Goal: Use online tool/utility: Use online tool/utility

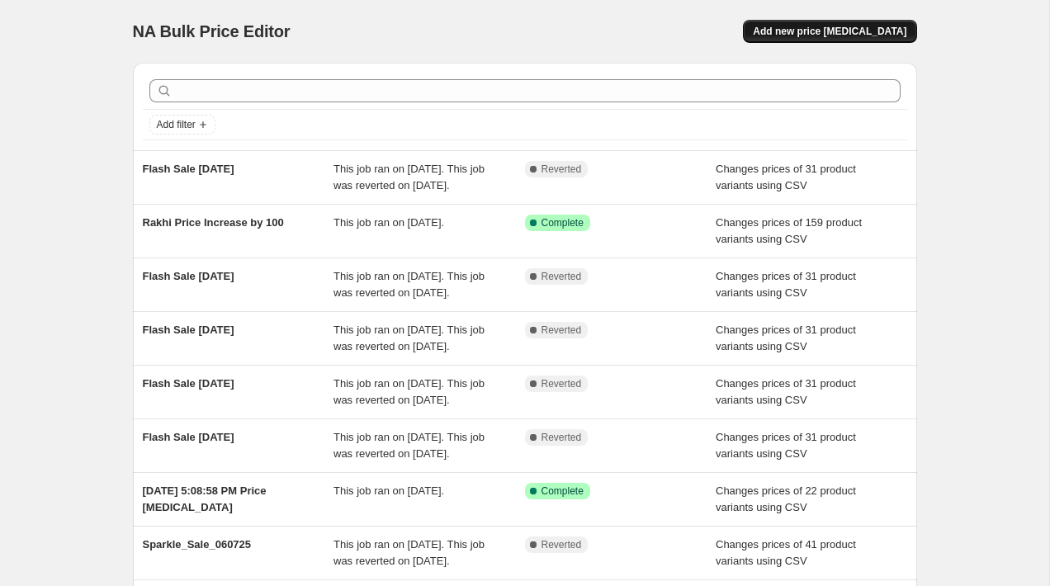
click at [858, 31] on span "Add new price [MEDICAL_DATA]" at bounding box center [829, 31] width 153 height 13
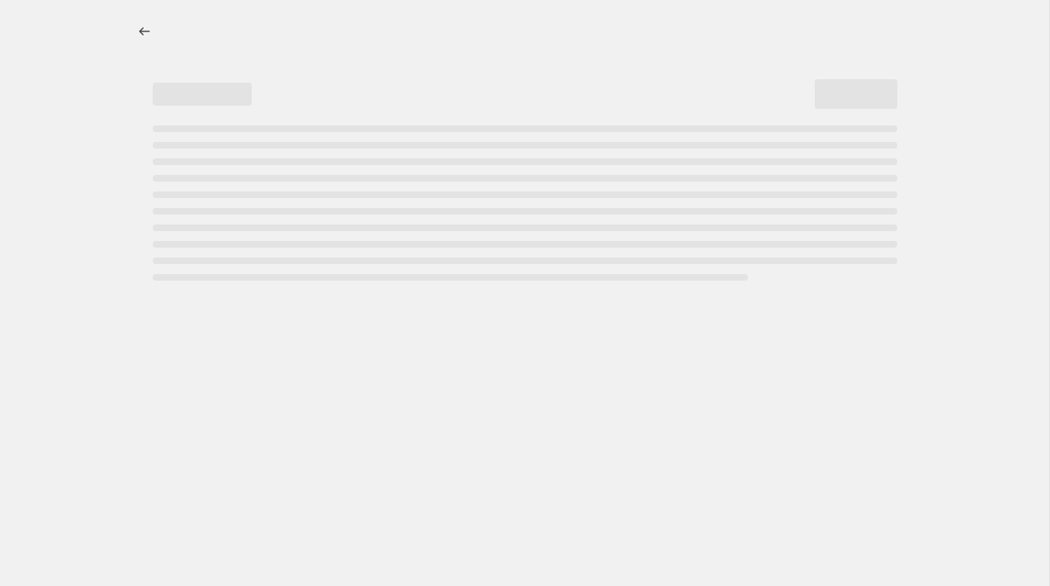
select select "percentage"
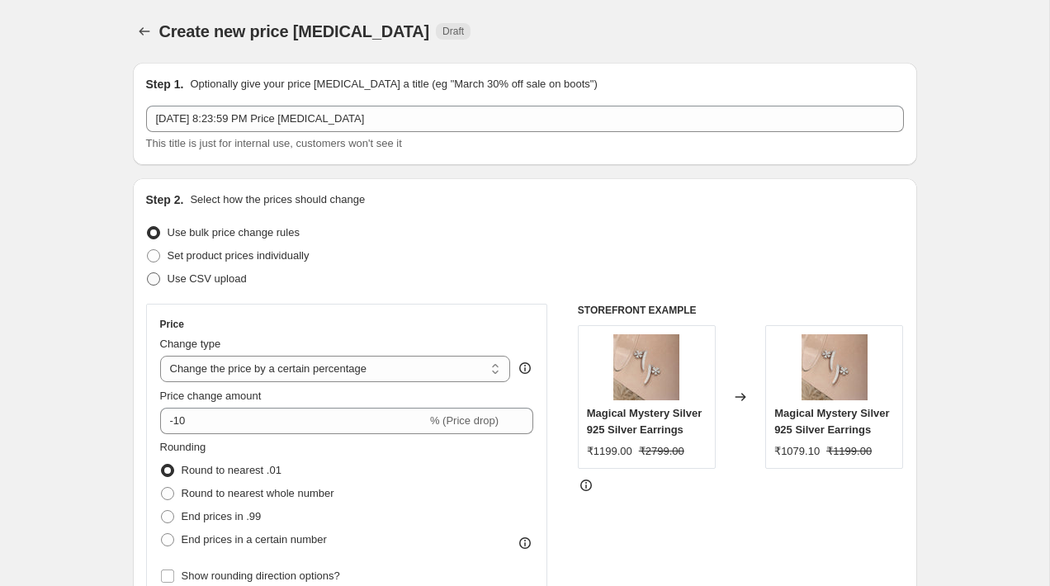
click at [172, 280] on span "Use CSV upload" at bounding box center [207, 278] width 79 height 12
click at [148, 273] on input "Use CSV upload" at bounding box center [147, 272] width 1 height 1
radio input "true"
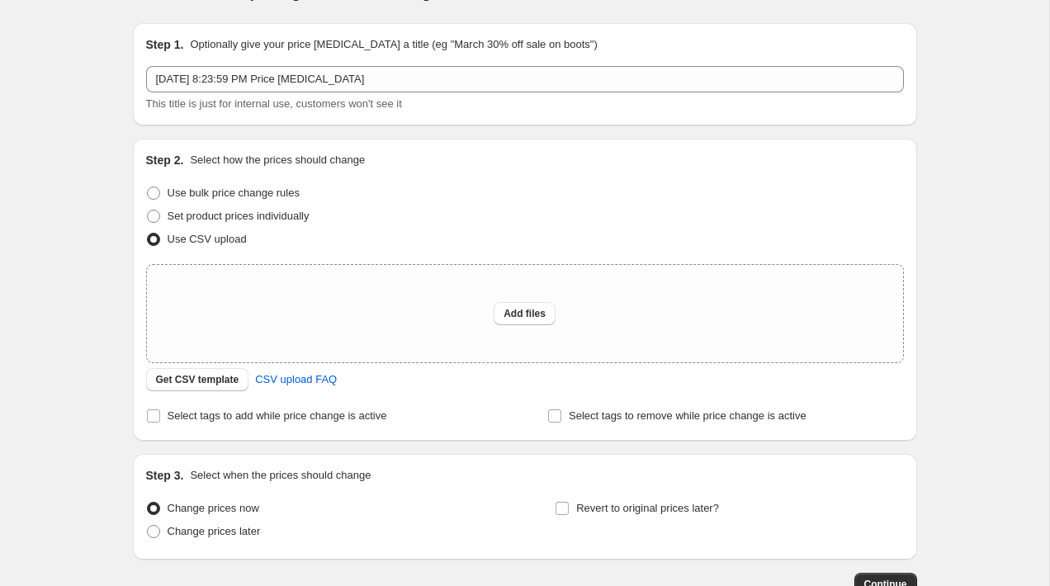
scroll to position [50, 0]
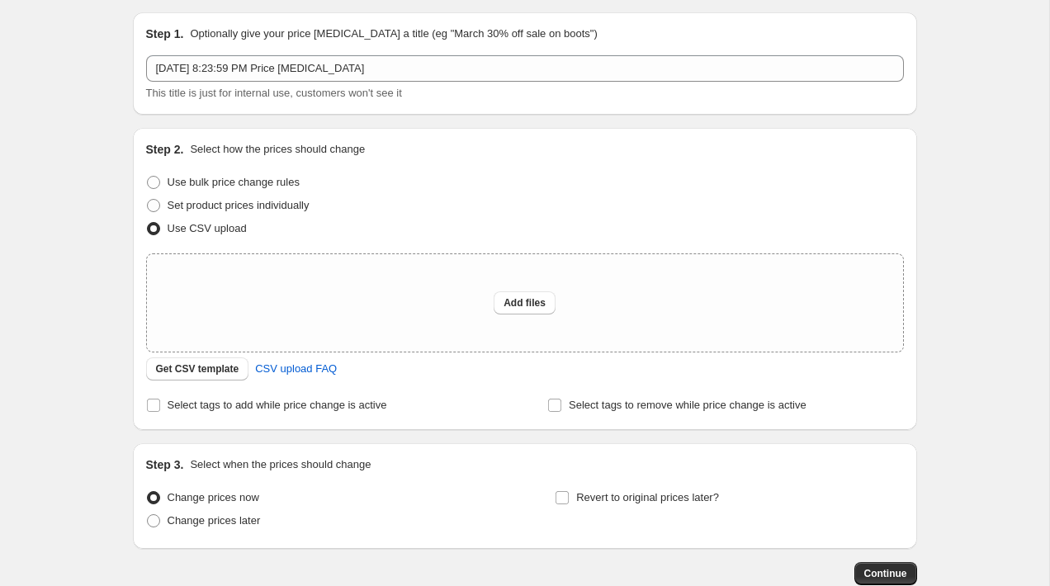
click at [204, 381] on div "Step 2. Select how the prices should change Use bulk price change rules Set pro…" at bounding box center [525, 279] width 758 height 276
click at [204, 370] on span "Get CSV template" at bounding box center [197, 368] width 83 height 13
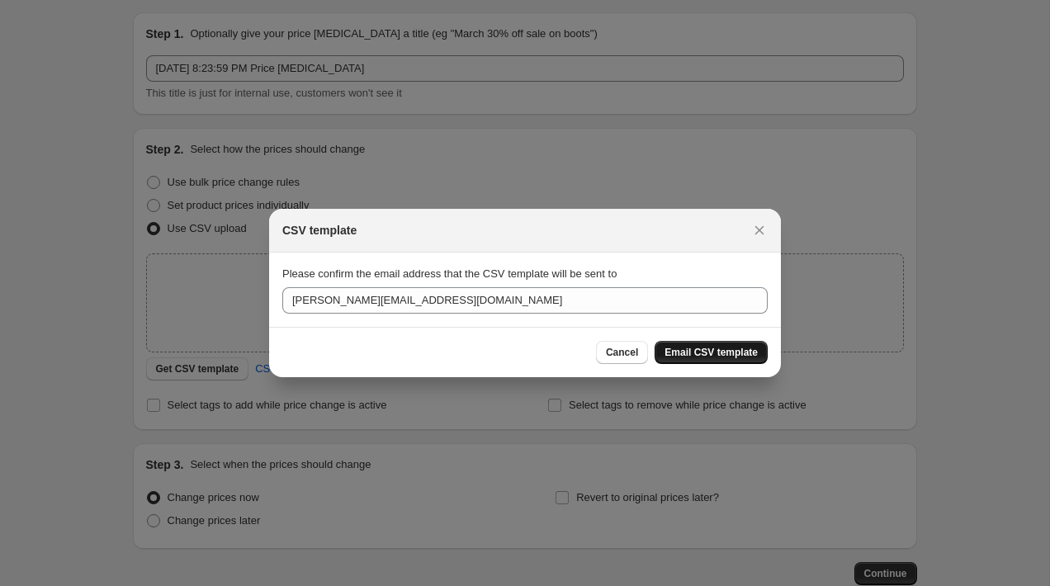
click at [692, 344] on button "Email CSV template" at bounding box center [710, 352] width 113 height 23
